Goal: Obtain resource: Obtain resource

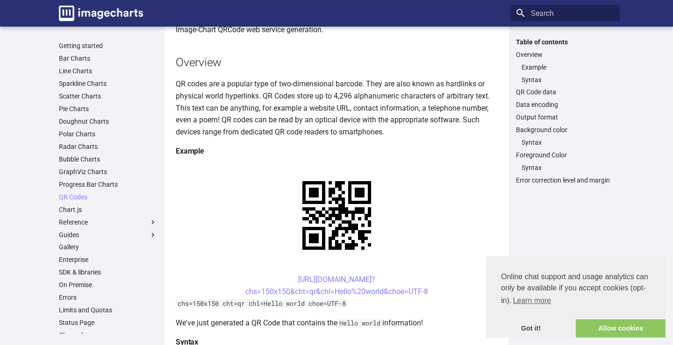
scroll to position [287, 0]
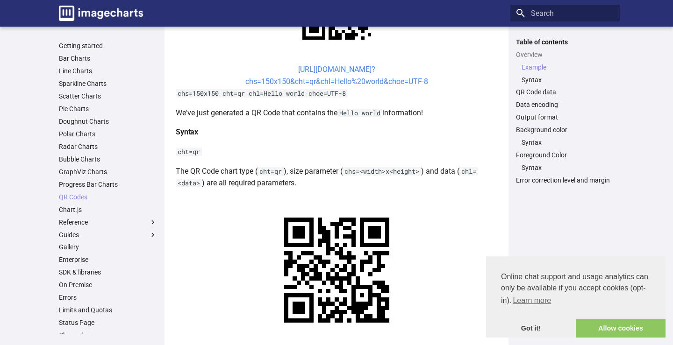
click at [340, 70] on link "[URL][DOMAIN_NAME]? chs=150x150&cht=qr&chl=Hello%20world&choe=UTF-8" at bounding box center [336, 75] width 183 height 21
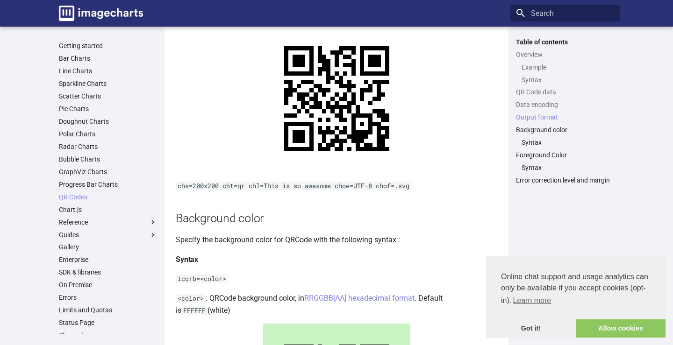
scroll to position [952, 0]
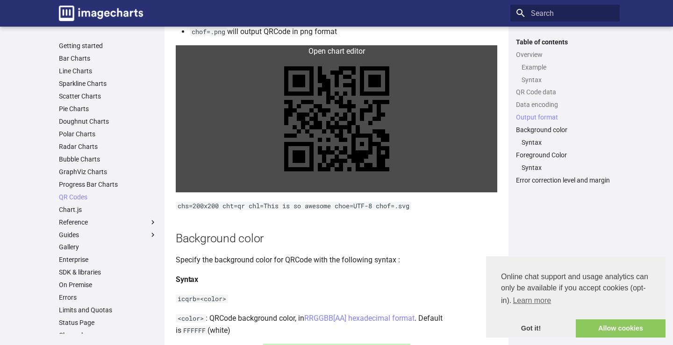
click at [344, 83] on link at bounding box center [337, 118] width 322 height 147
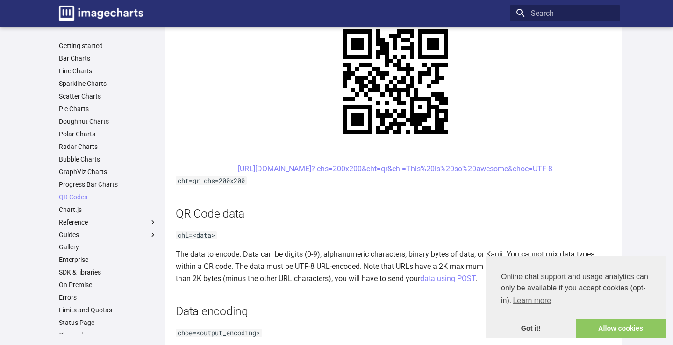
scroll to position [448, 0]
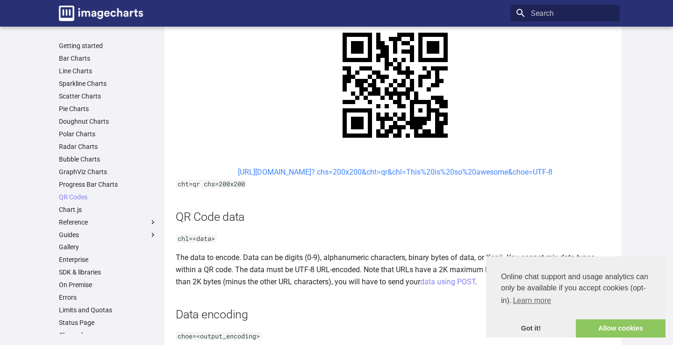
click at [432, 169] on link "[URL][DOMAIN_NAME]? chs=200x200&cht=qr&chl=This%20is%20so%20awesome&choe=UTF-8" at bounding box center [395, 172] width 315 height 9
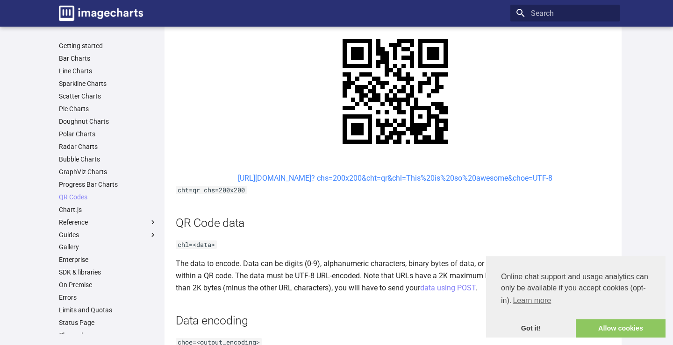
scroll to position [434, 0]
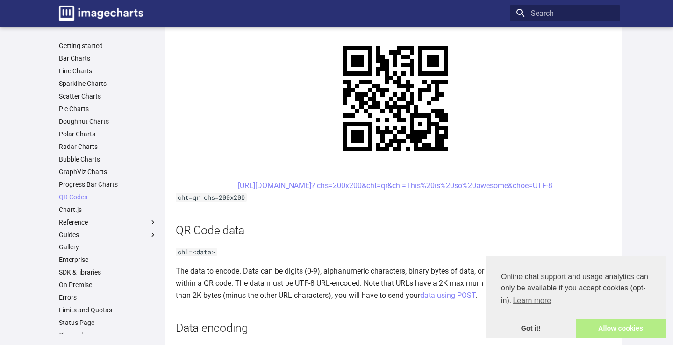
click at [598, 321] on link "Allow cookies" at bounding box center [621, 329] width 90 height 19
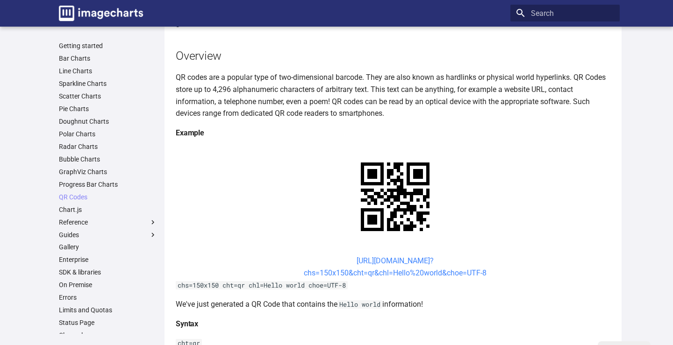
scroll to position [82, 0]
copy link "[URL][DOMAIN_NAME]? chs=150x150&cht=qr&chl=Hello%20world&choe=UTF-8"
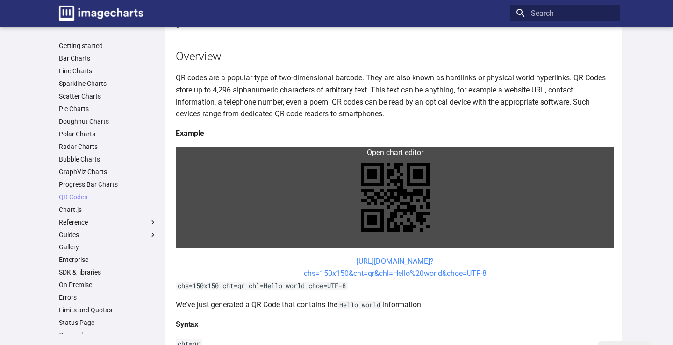
scroll to position [0, 0]
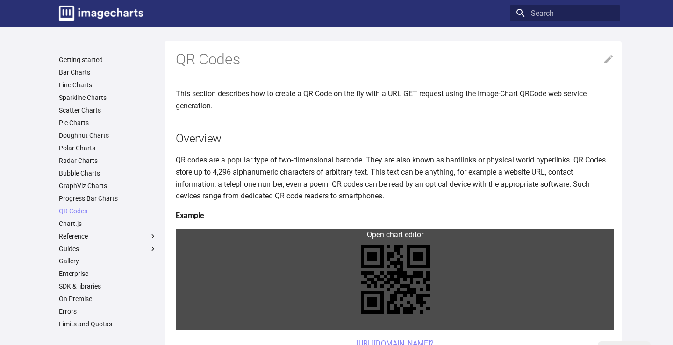
click at [401, 275] on link at bounding box center [395, 279] width 438 height 101
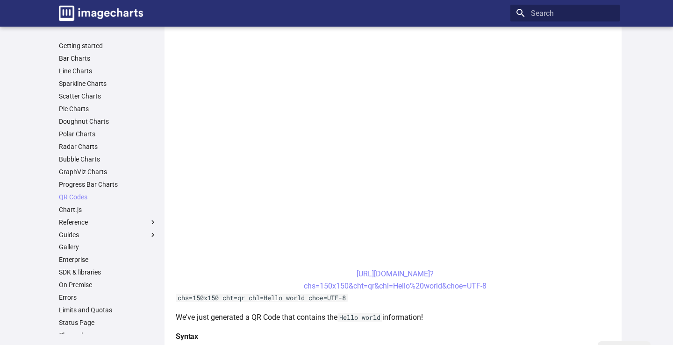
scroll to position [208, 0]
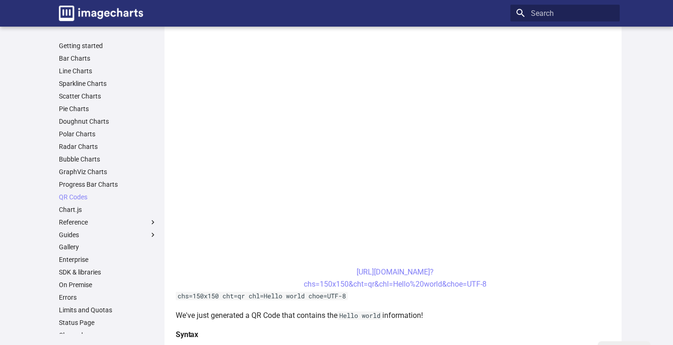
click at [400, 278] on center "[URL][DOMAIN_NAME]? chs=150x150&cht=qr&chl=Hello%20world&choe=UTF-8" at bounding box center [395, 278] width 438 height 24
click at [324, 295] on code "chs=150x150 cht=qr chl=Hello world choe=UTF-8" at bounding box center [262, 296] width 172 height 8
drag, startPoint x: 349, startPoint y: 295, endPoint x: 181, endPoint y: 300, distance: 167.9
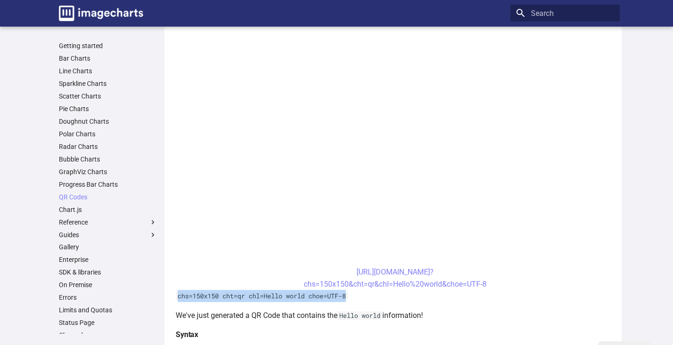
copy code "chs=150x150 cht=qr chl=Hello world choe=UTF-8"
